Goal: Information Seeking & Learning: Learn about a topic

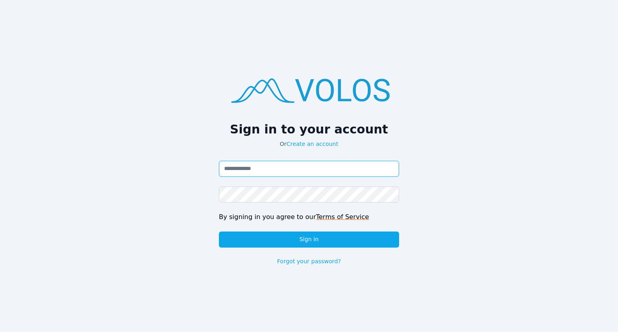
click at [288, 176] on input "Email address" at bounding box center [309, 169] width 180 height 16
type input "**********"
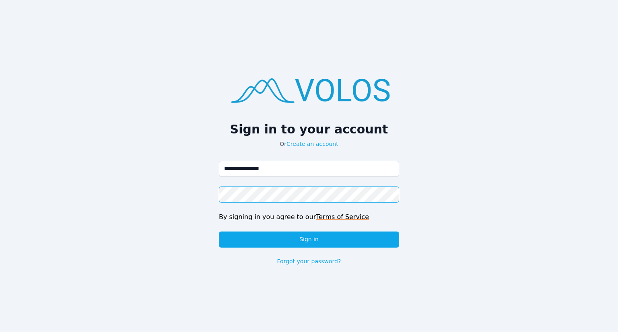
click at [219, 232] on button "Sign in" at bounding box center [309, 240] width 180 height 16
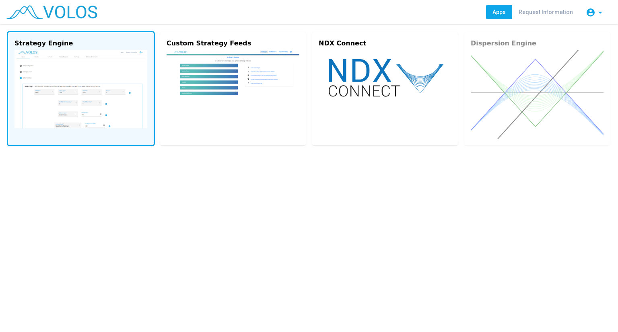
click at [61, 80] on img at bounding box center [80, 89] width 133 height 78
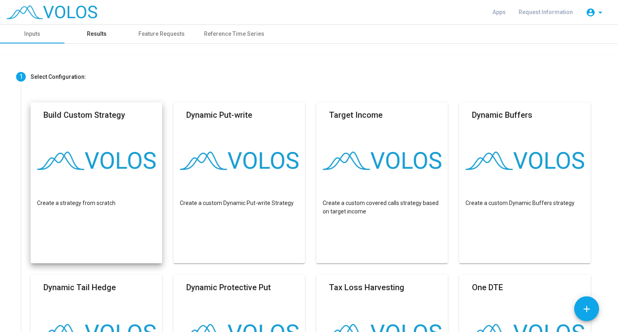
click at [104, 36] on div "Results" at bounding box center [97, 34] width 20 height 8
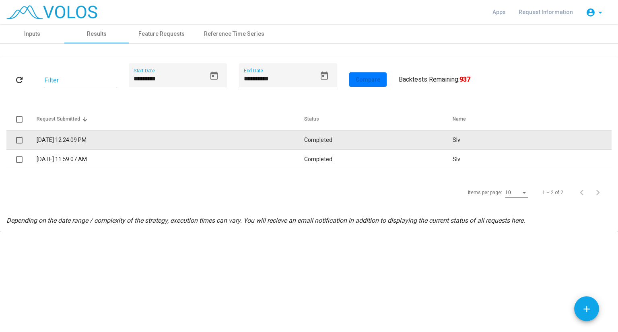
click at [152, 142] on td "[DATE] 12:24:09 PM" at bounding box center [170, 140] width 267 height 19
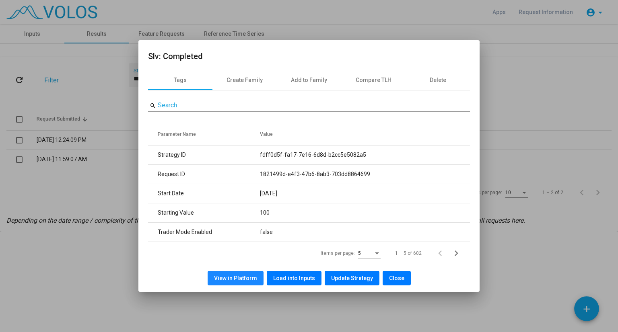
click at [251, 273] on button "View in Platform" at bounding box center [236, 278] width 56 height 14
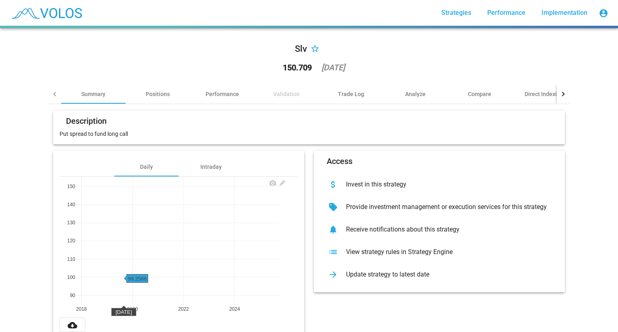
scroll to position [25, 0]
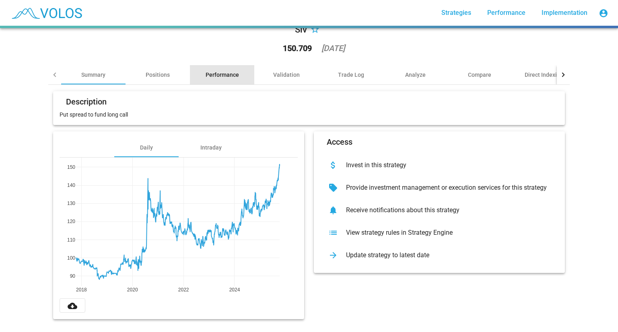
click at [213, 71] on div "Performance" at bounding box center [222, 75] width 33 height 8
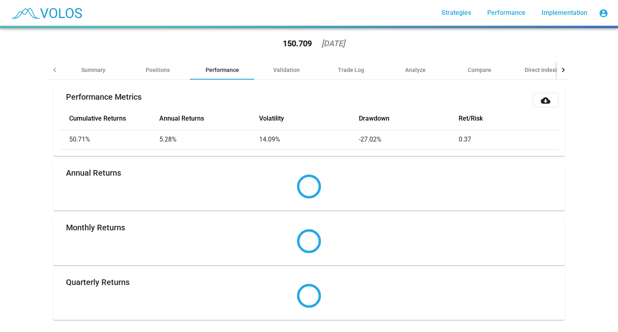
scroll to position [31, 0]
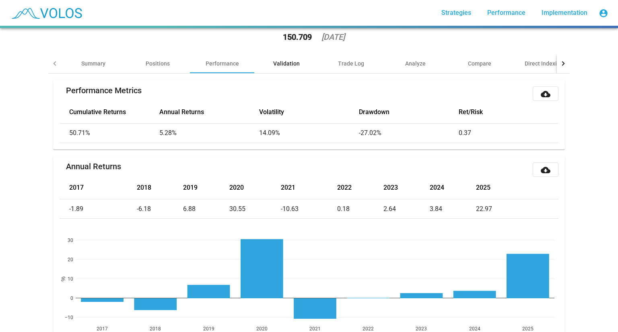
click at [274, 66] on div "Validation" at bounding box center [286, 64] width 27 height 8
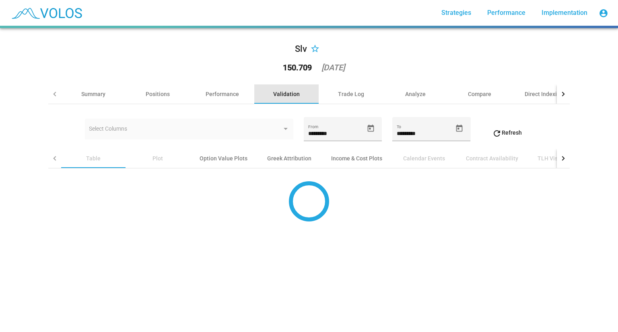
scroll to position [0, 0]
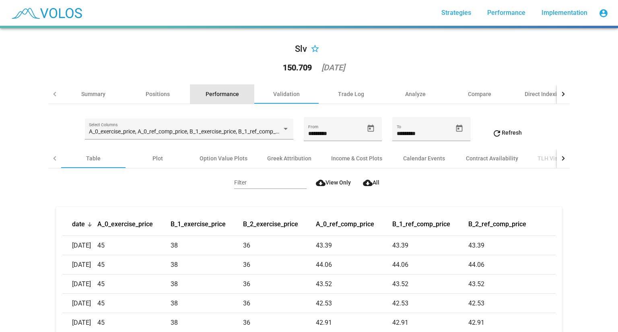
click at [213, 94] on div "Performance" at bounding box center [222, 94] width 33 height 8
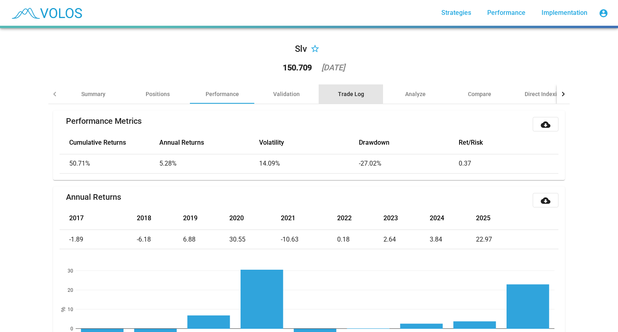
click at [348, 95] on div "Trade Log" at bounding box center [351, 94] width 26 height 8
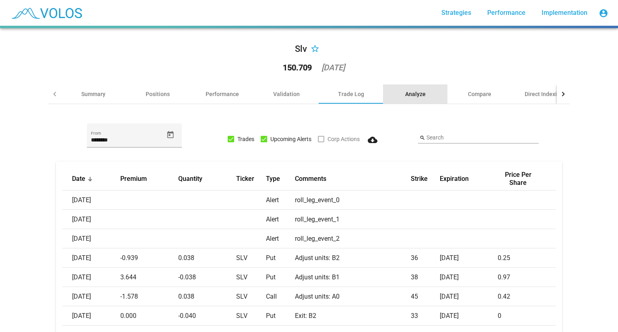
click at [402, 97] on div "Analyze" at bounding box center [415, 93] width 64 height 19
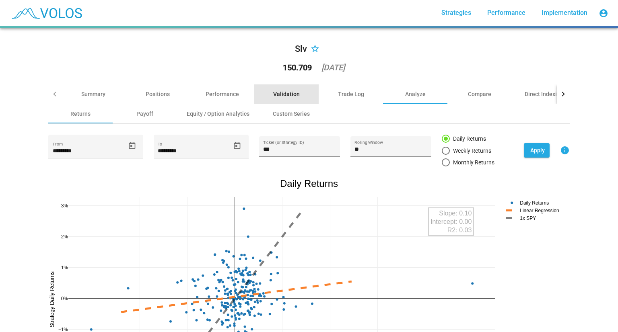
click at [285, 96] on div "Validation" at bounding box center [286, 94] width 27 height 8
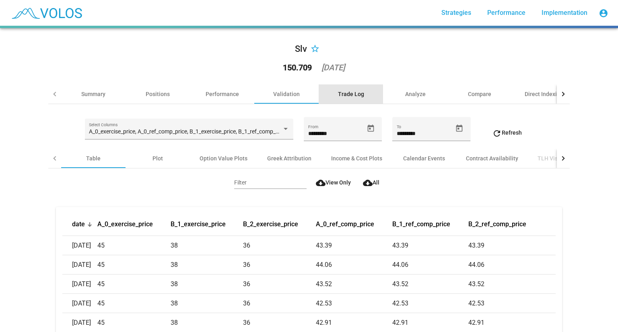
click at [341, 95] on div "Trade Log" at bounding box center [351, 94] width 26 height 8
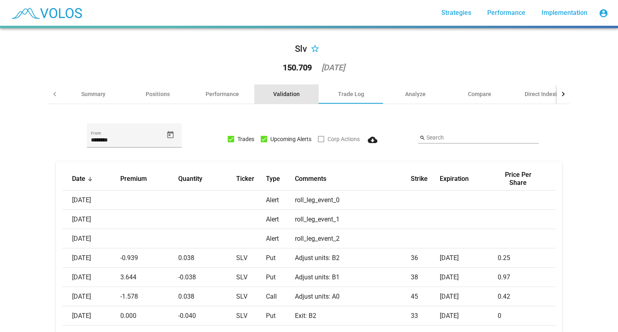
click at [270, 94] on div "Validation" at bounding box center [286, 93] width 64 height 19
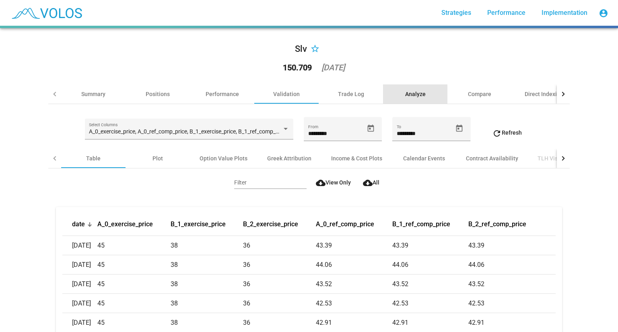
click at [418, 89] on div "Analyze" at bounding box center [415, 93] width 64 height 19
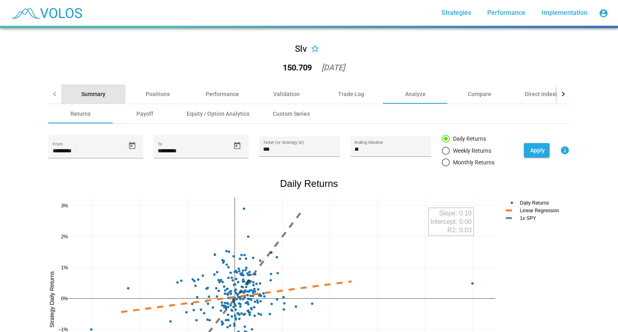
click at [93, 92] on div "Summary" at bounding box center [93, 94] width 24 height 8
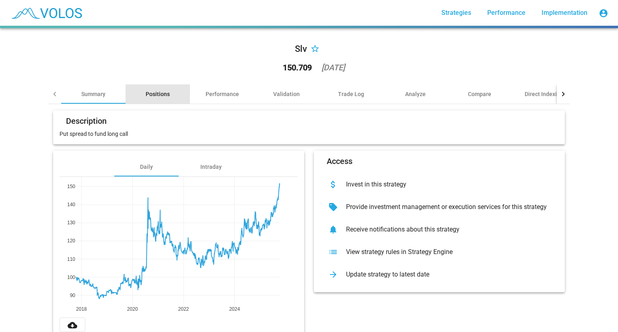
click at [148, 96] on div "Positions" at bounding box center [158, 94] width 24 height 8
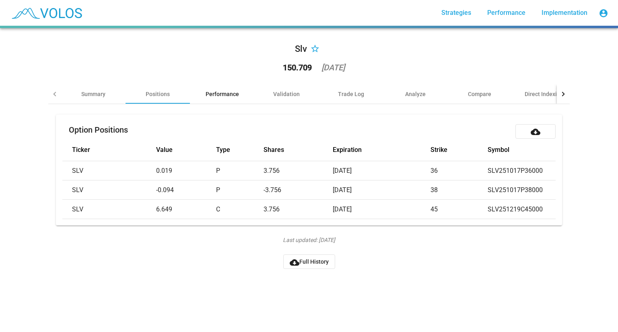
click at [238, 97] on div "Performance" at bounding box center [222, 93] width 64 height 19
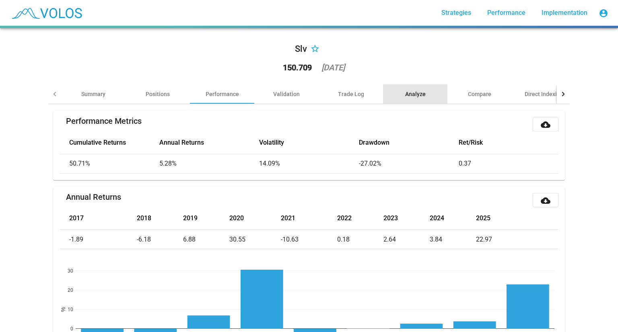
click at [405, 92] on div "Analyze" at bounding box center [415, 94] width 21 height 8
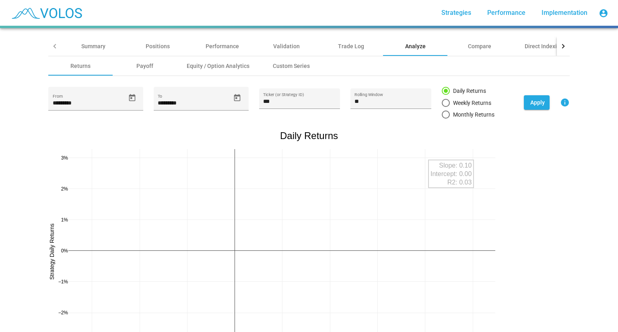
scroll to position [48, 0]
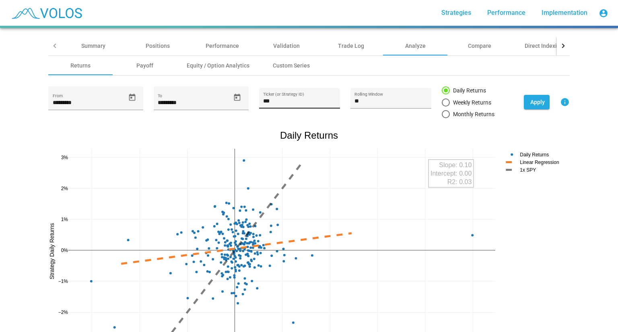
click at [271, 103] on input "***" at bounding box center [299, 101] width 72 height 6
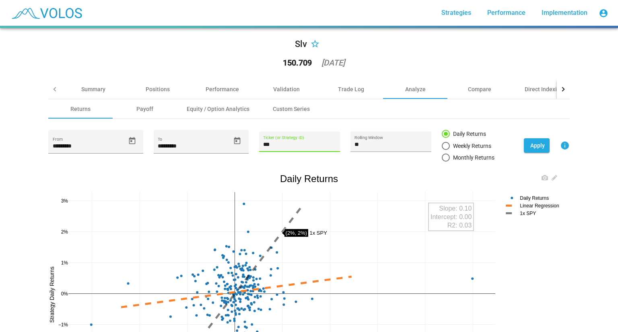
scroll to position [0, 0]
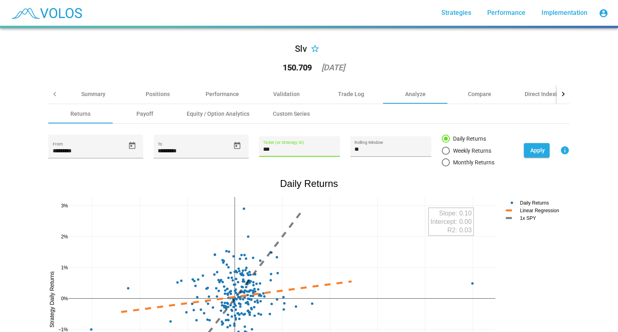
click at [285, 148] on input "***" at bounding box center [299, 149] width 72 height 6
click at [273, 94] on div "Validation" at bounding box center [286, 94] width 27 height 8
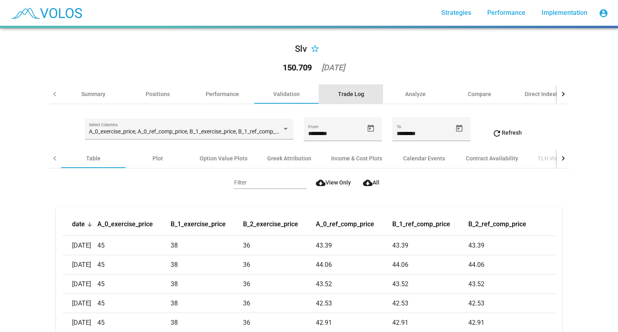
click at [344, 99] on div "Trade Log" at bounding box center [351, 93] width 64 height 19
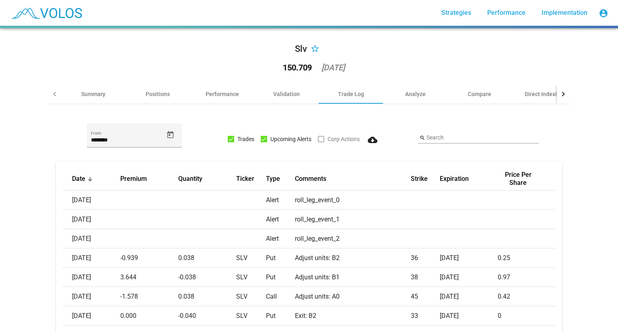
click at [280, 105] on div "******** From Trades Upcoming Alerts Corp Actions cloud_download search Search …" at bounding box center [308, 313] width 521 height 418
click at [289, 102] on div "Validation" at bounding box center [286, 93] width 64 height 19
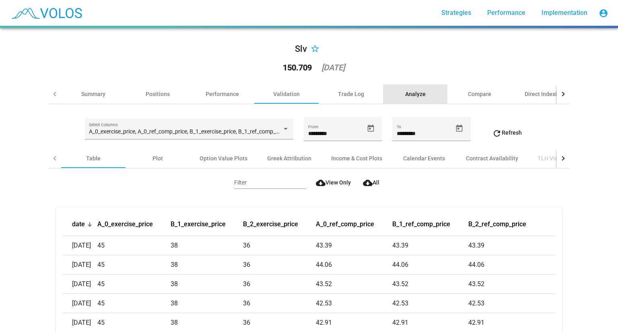
click at [398, 102] on div "Analyze" at bounding box center [415, 93] width 64 height 19
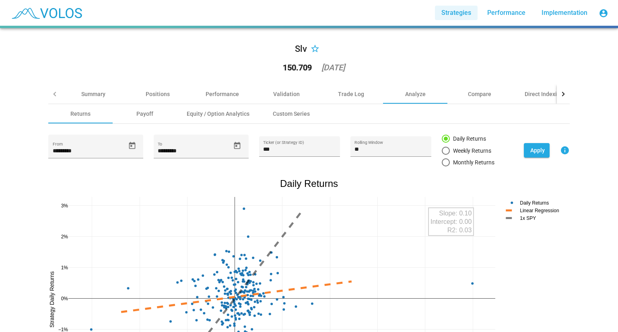
click at [457, 18] on link "Strategies" at bounding box center [456, 13] width 43 height 14
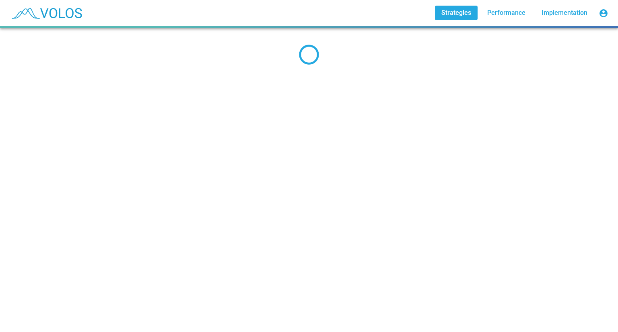
click at [457, 18] on link "Strategies" at bounding box center [456, 13] width 43 height 14
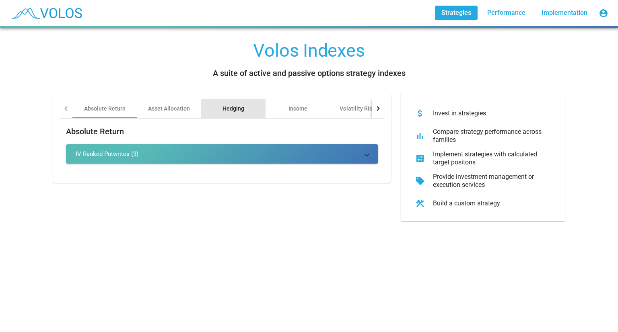
click at [238, 111] on div "Hedging" at bounding box center [234, 109] width 22 height 8
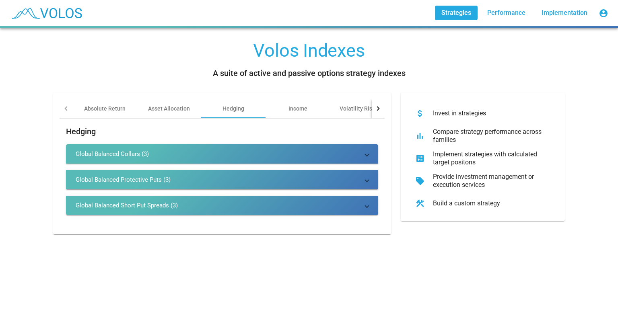
click at [259, 152] on mat-panel-title "Global Balanced Collars (3)" at bounding box center [217, 154] width 283 height 8
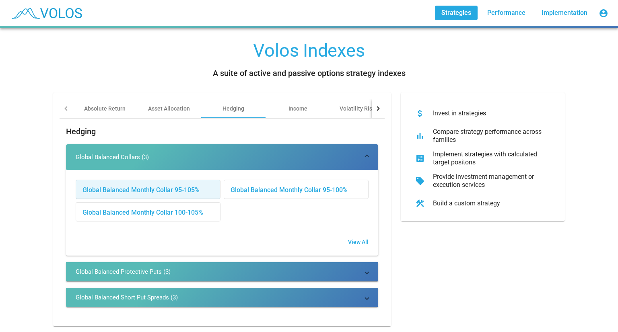
click at [163, 194] on div "Global Balanced Monthly Collar 95-105%" at bounding box center [148, 189] width 144 height 19
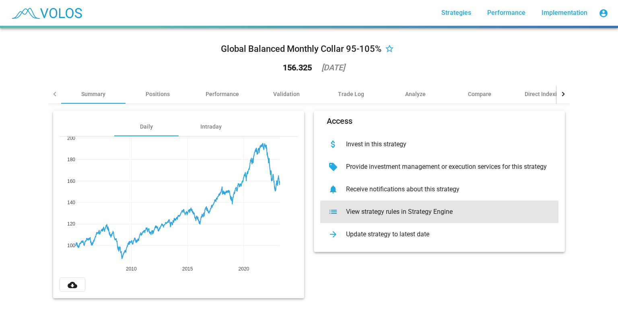
click at [350, 208] on div "View strategy rules in Strategy Engine" at bounding box center [446, 212] width 212 height 8
